Goal: Book appointment/travel/reservation

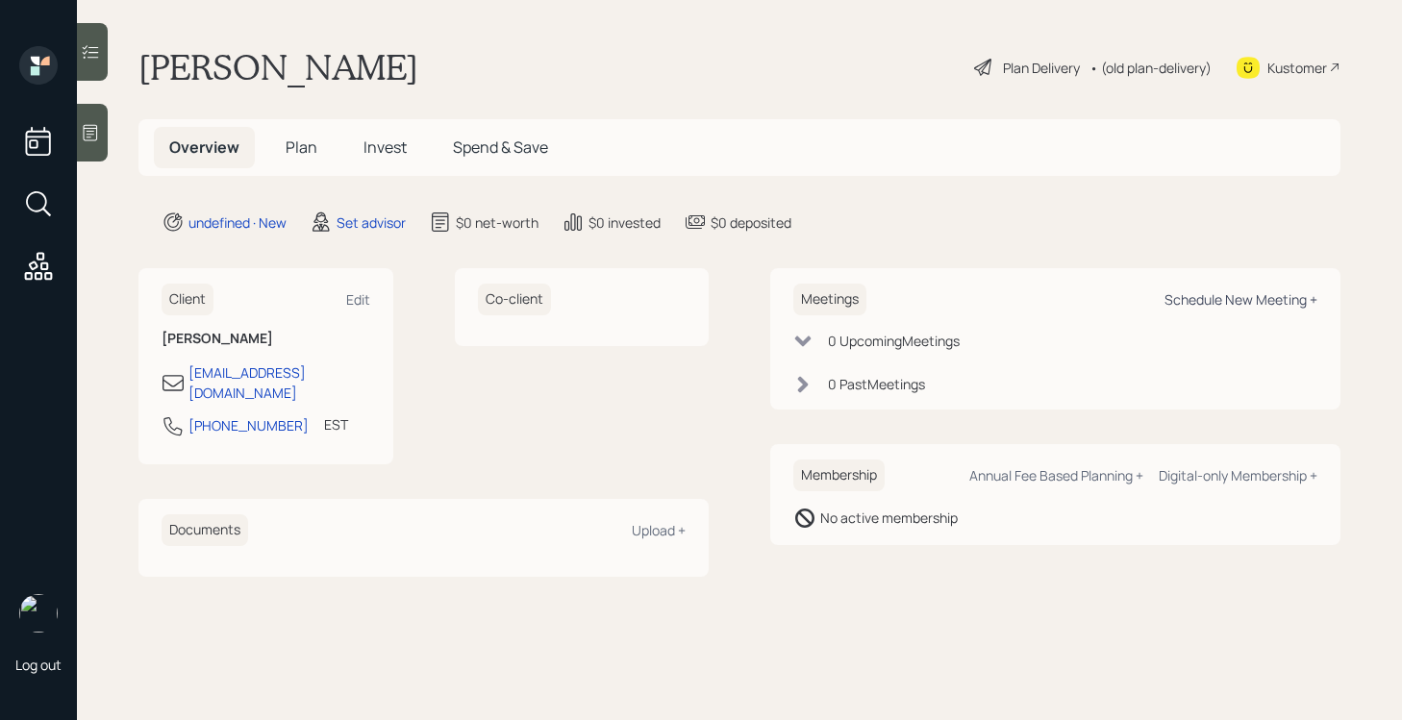
click at [1225, 292] on div "Schedule New Meeting +" at bounding box center [1241, 299] width 153 height 18
select select "round-[PERSON_NAME]"
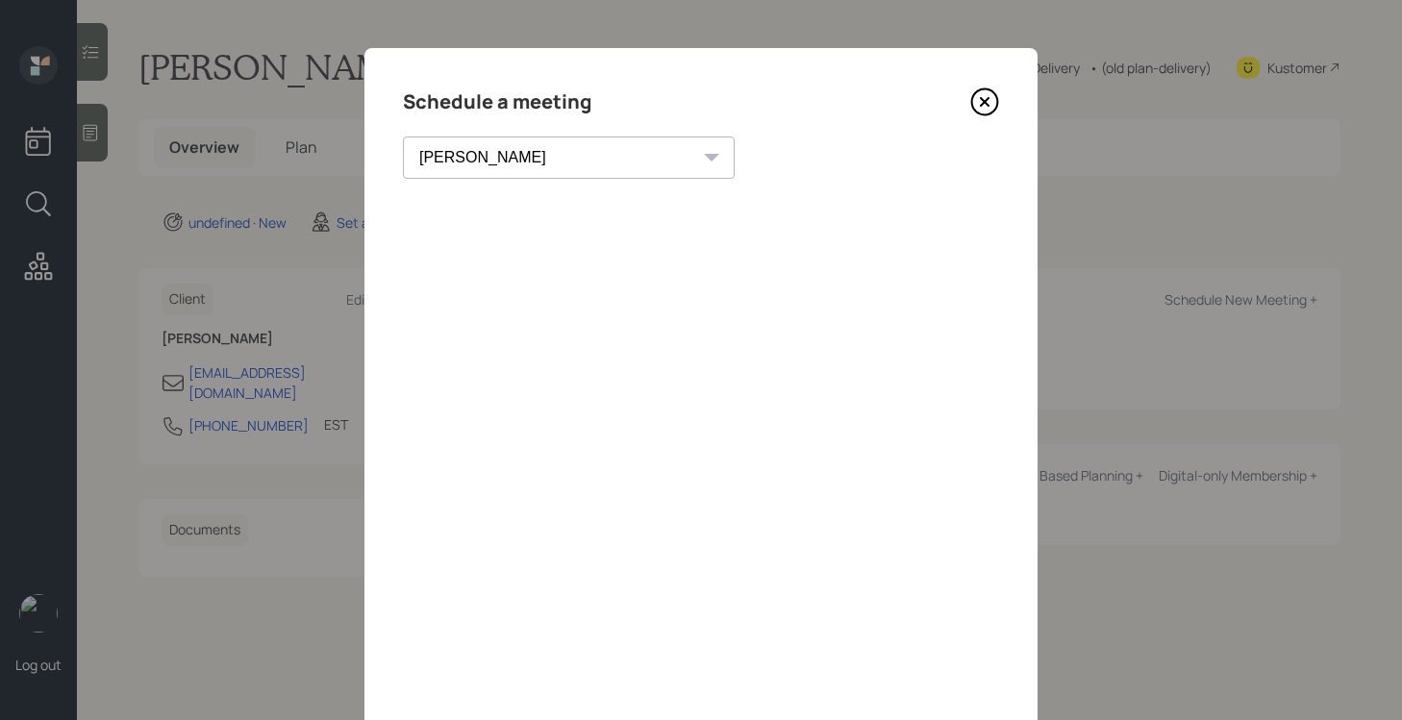
click at [987, 102] on icon at bounding box center [984, 102] width 29 height 29
click at [987, 102] on main "[PERSON_NAME] Plan Delivery • (old plan-delivery) Kustomer Overview Plan Invest…" at bounding box center [739, 360] width 1325 height 720
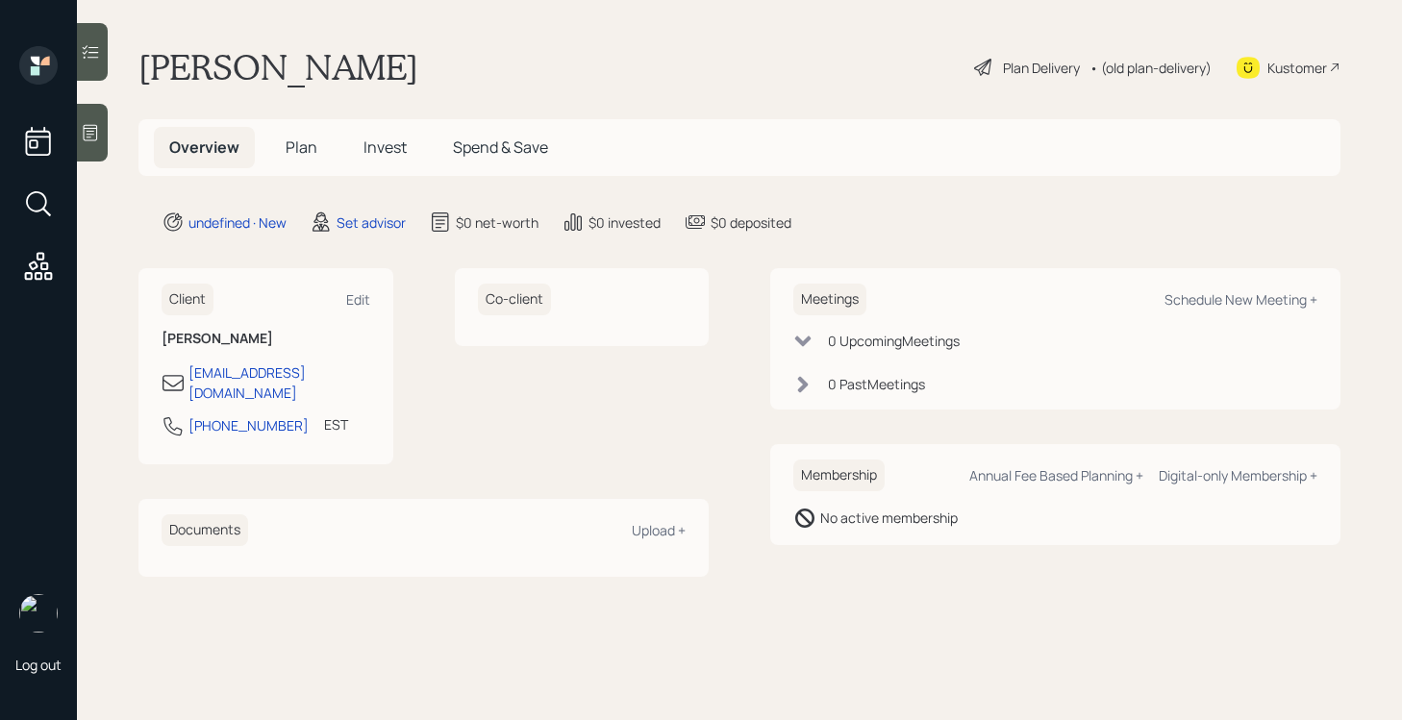
click at [95, 133] on icon at bounding box center [90, 132] width 19 height 19
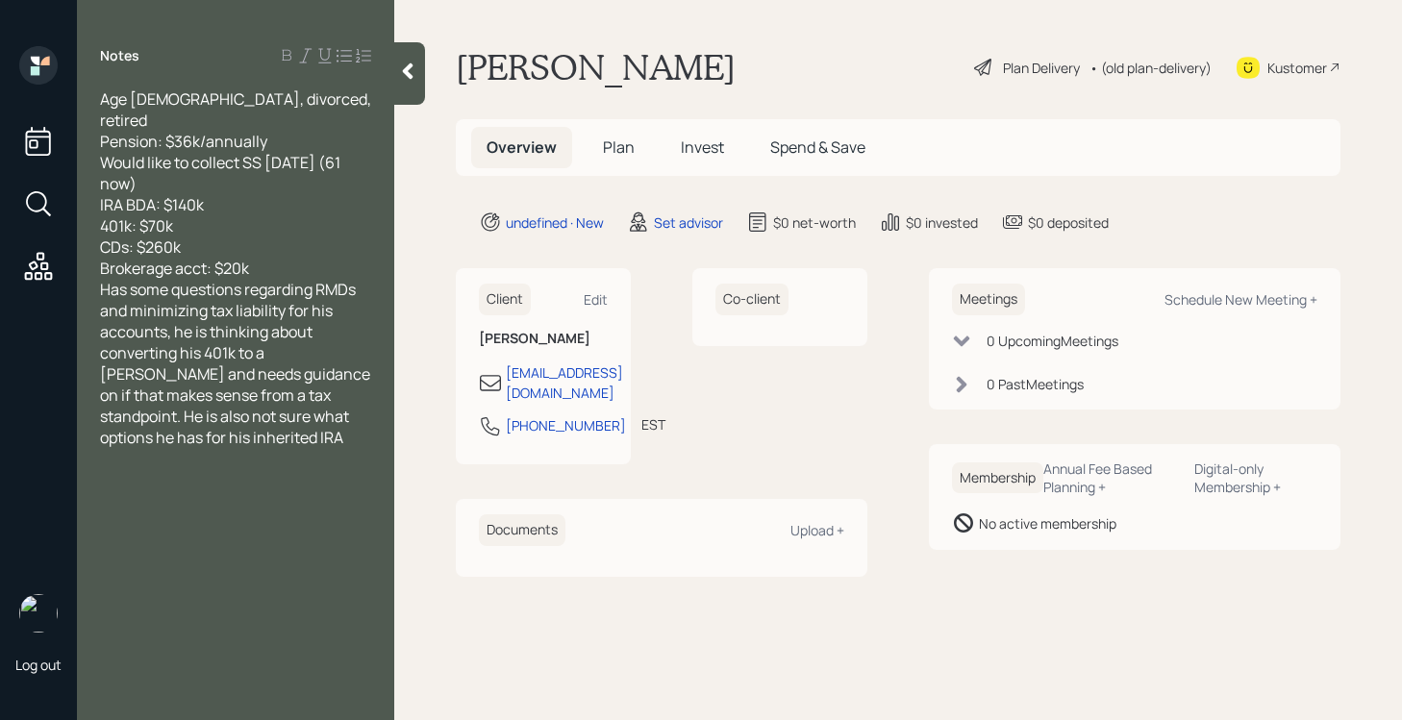
click at [271, 258] on div "Brokerage acct: $20k" at bounding box center [235, 268] width 271 height 21
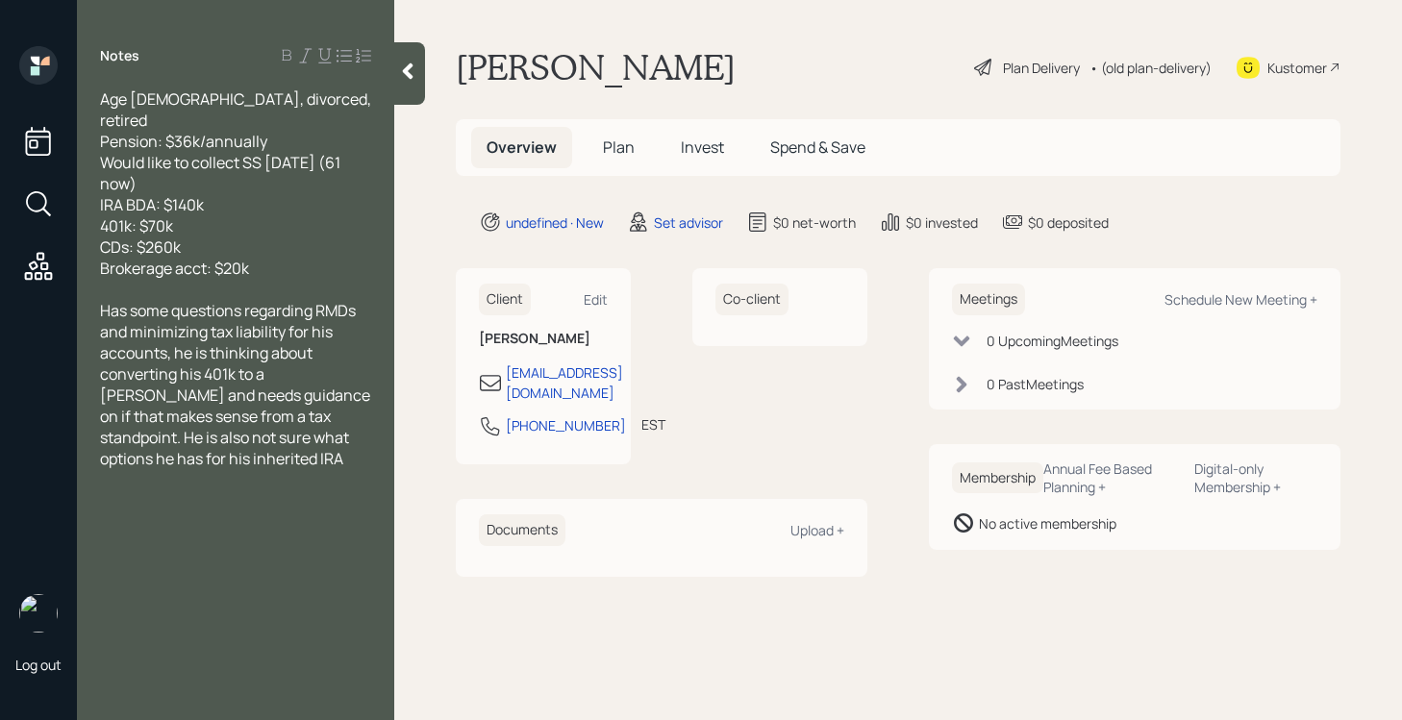
click at [415, 79] on icon at bounding box center [407, 71] width 19 height 19
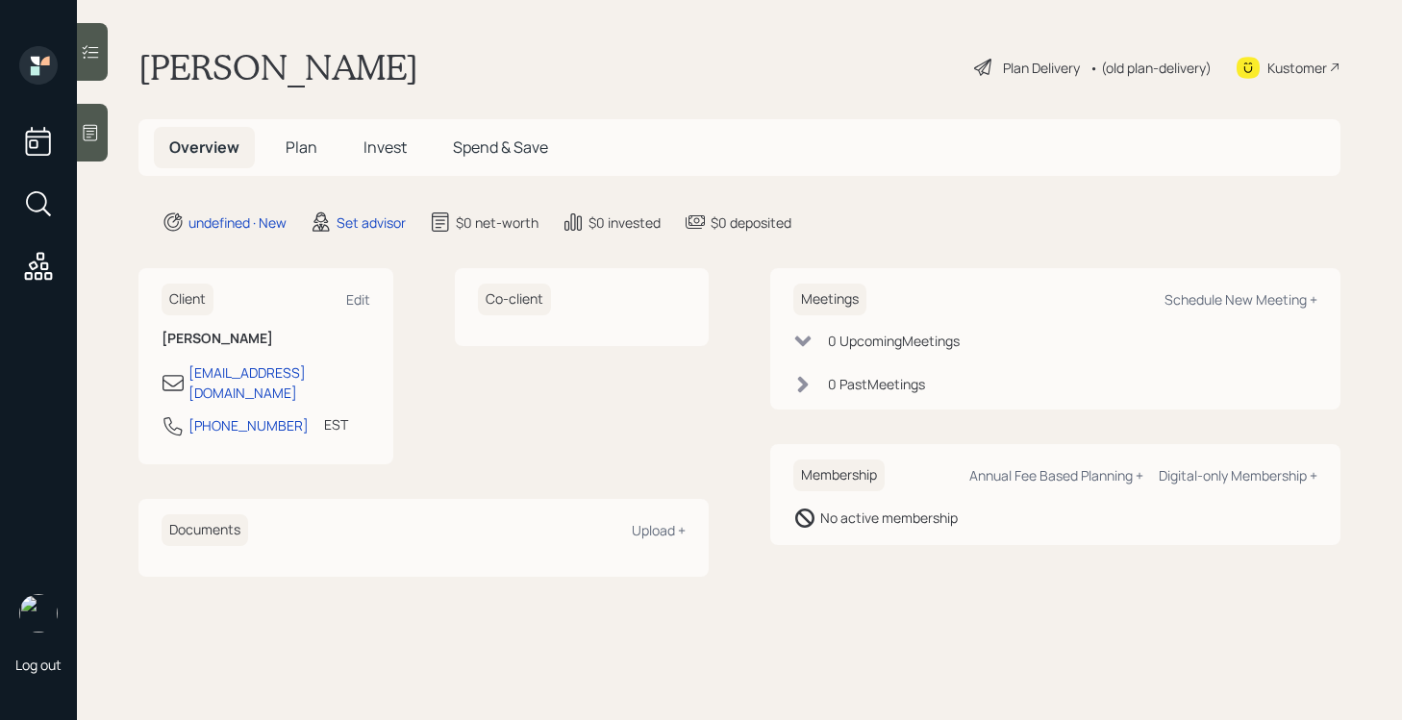
click at [93, 113] on div at bounding box center [92, 133] width 31 height 58
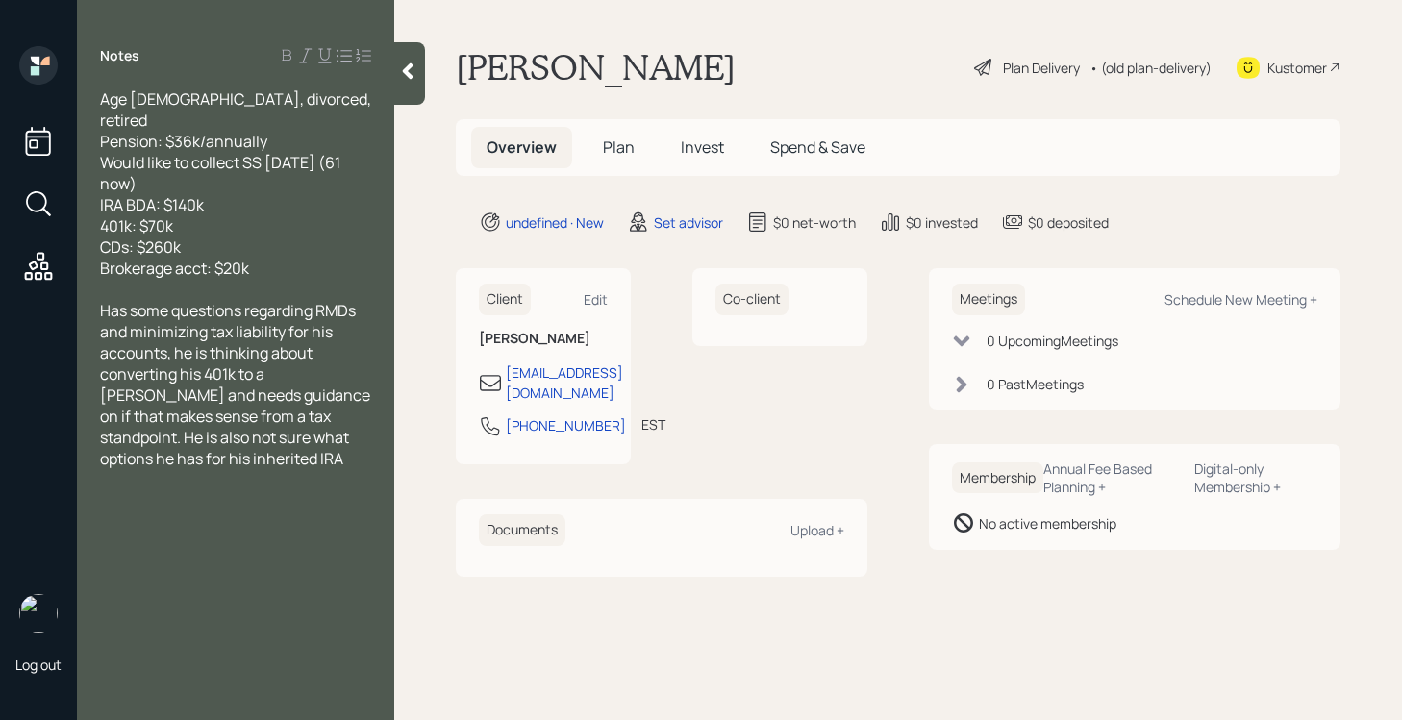
click at [401, 88] on div at bounding box center [409, 73] width 31 height 63
